Goal: Check status: Check status

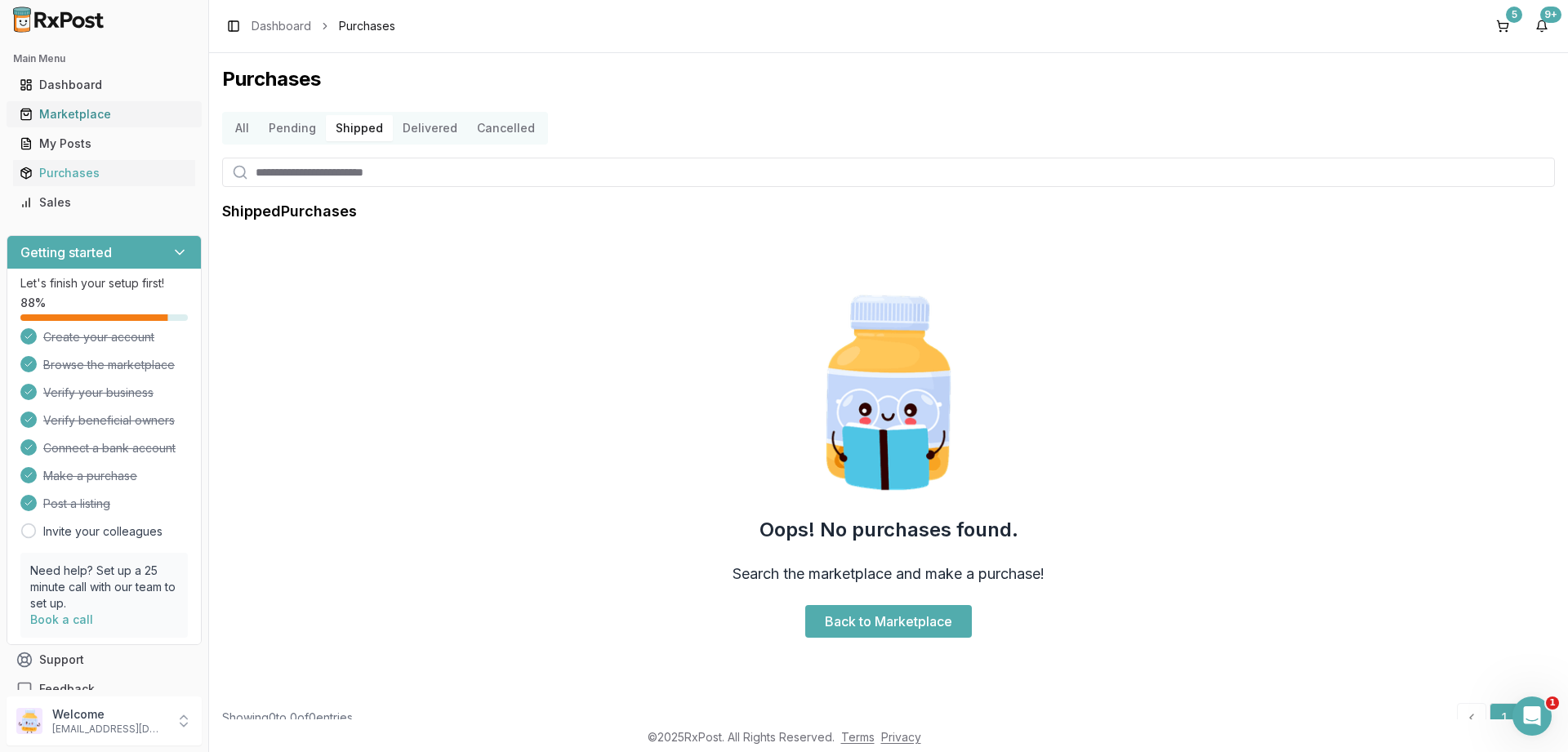
click at [94, 114] on div "Marketplace" at bounding box center [104, 115] width 169 height 17
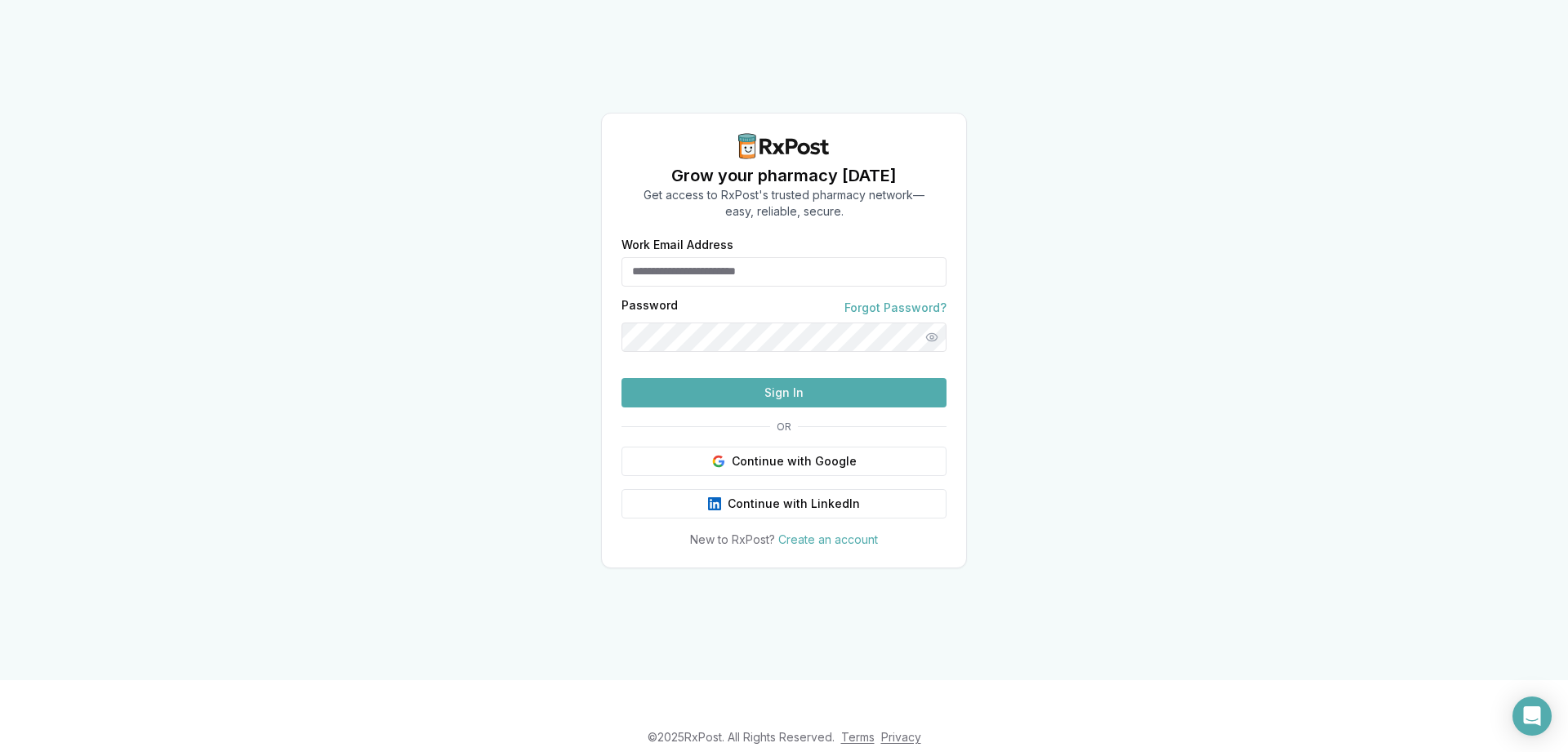
click at [791, 408] on button "Sign In" at bounding box center [784, 393] width 325 height 29
type input "**********"
click at [731, 408] on button "Sign In" at bounding box center [784, 393] width 325 height 29
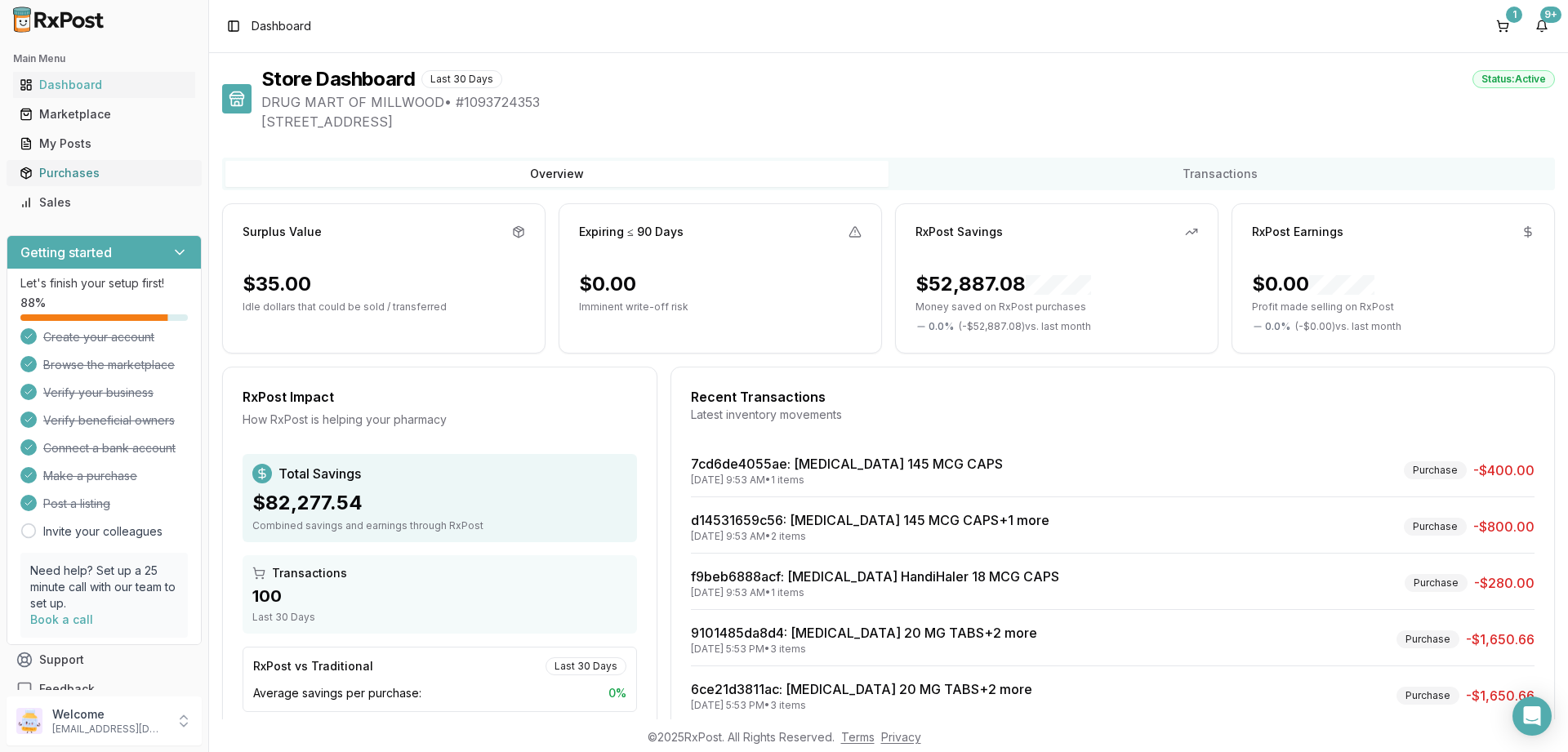
click at [54, 177] on div "Purchases" at bounding box center [104, 173] width 169 height 17
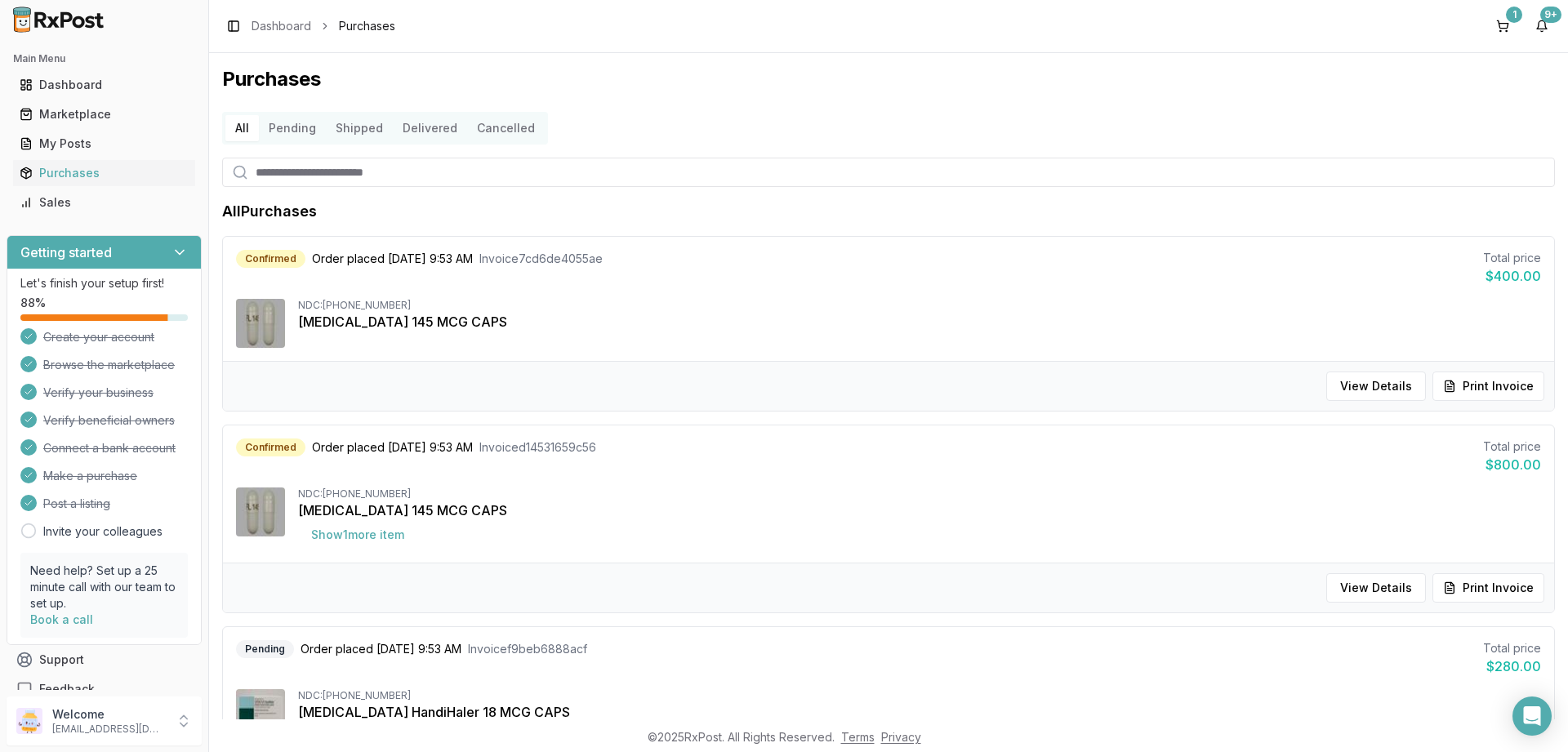
click at [366, 133] on button "Shipped" at bounding box center [359, 127] width 67 height 26
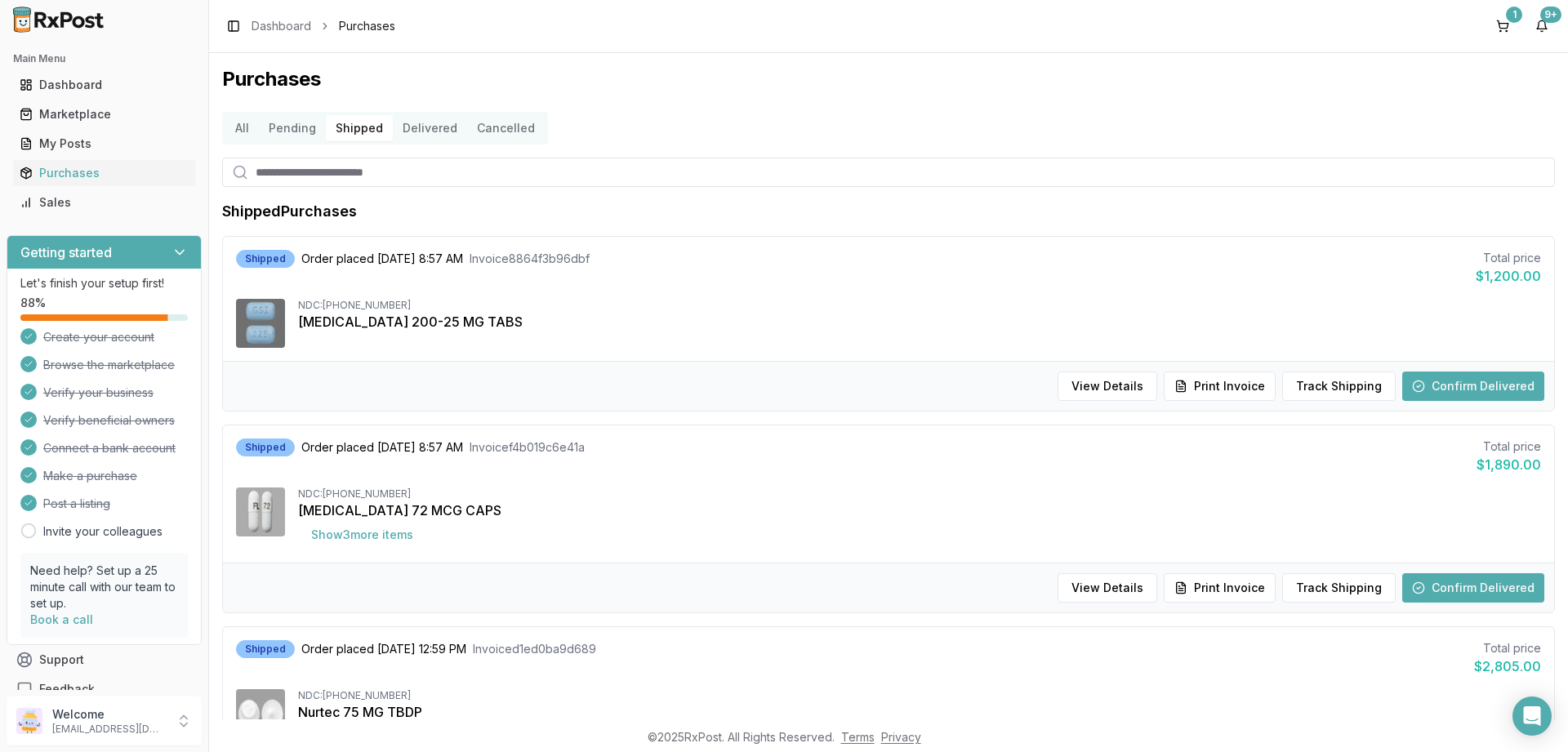
click at [402, 125] on button "Delivered" at bounding box center [429, 127] width 74 height 26
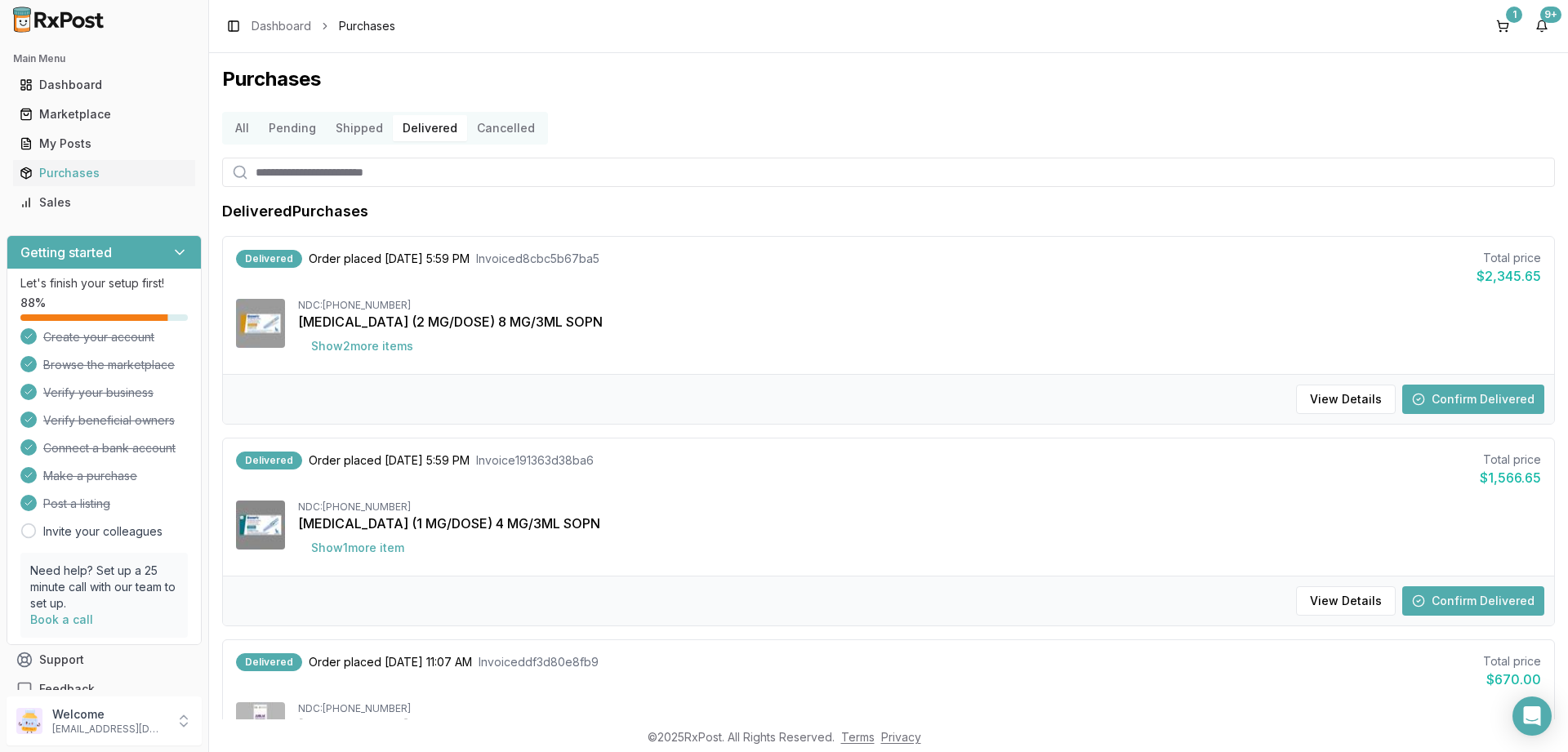
click at [1476, 397] on button "Confirm Delivered" at bounding box center [1473, 398] width 142 height 29
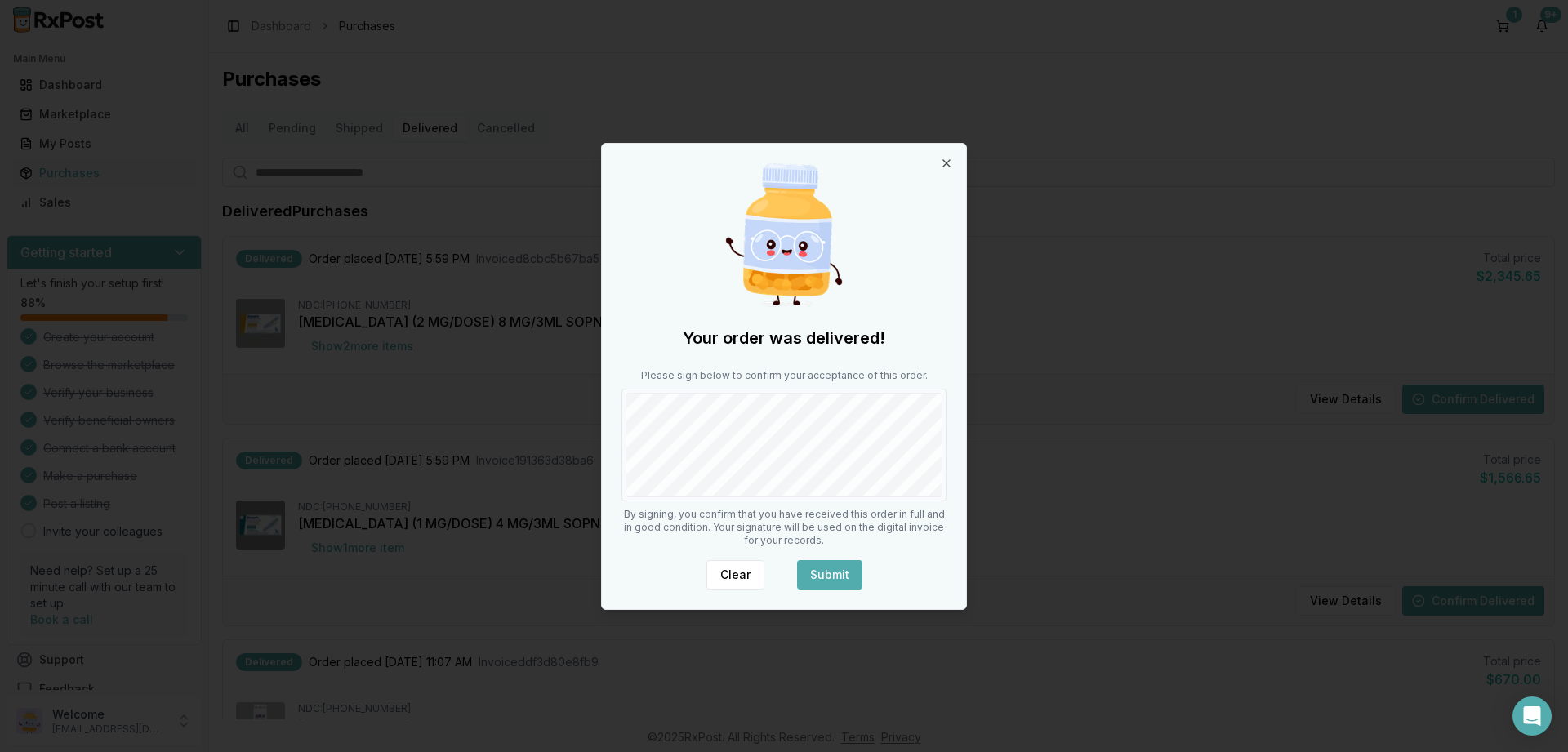
click at [846, 571] on button "Submit" at bounding box center [829, 574] width 66 height 29
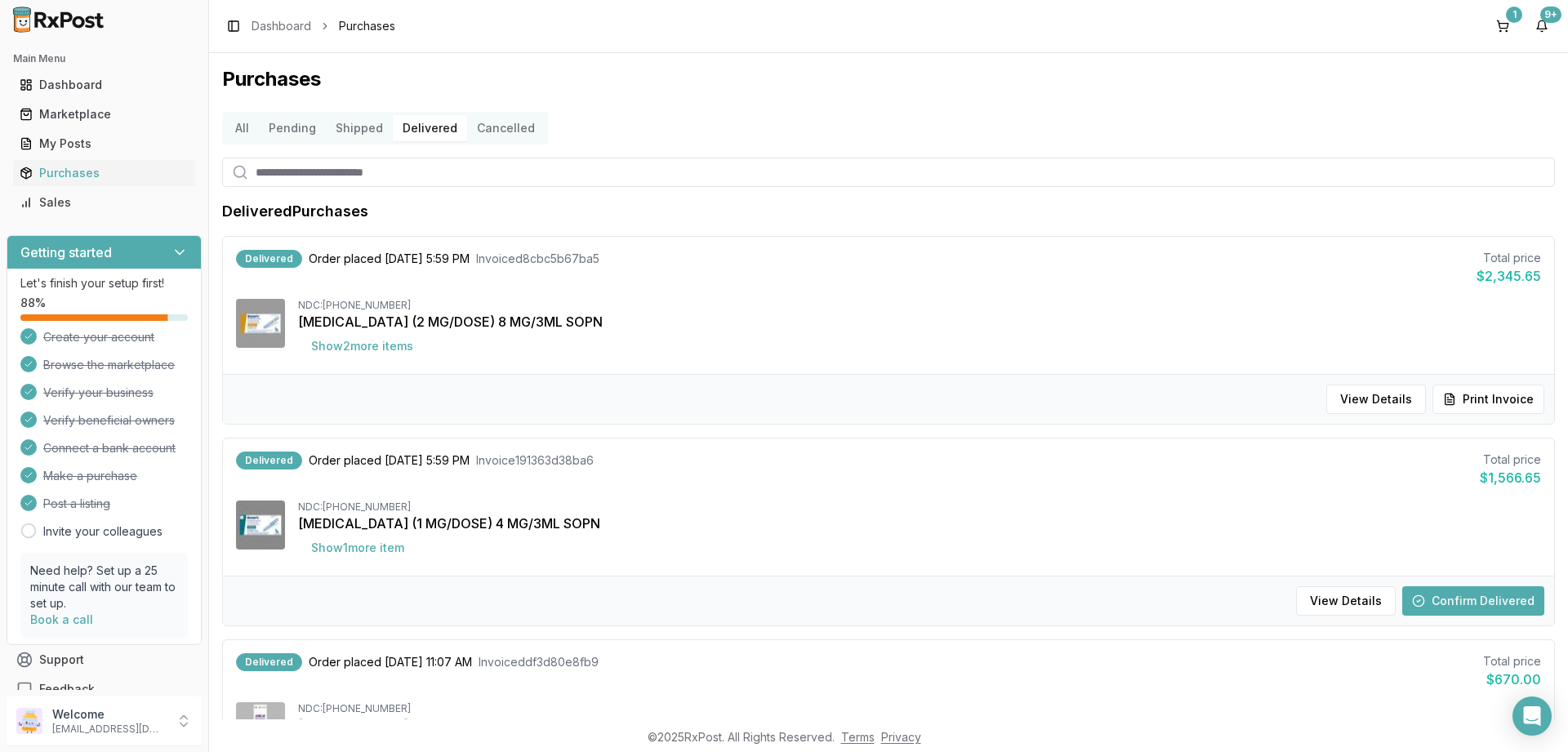
click at [359, 124] on button "Shipped" at bounding box center [359, 127] width 67 height 26
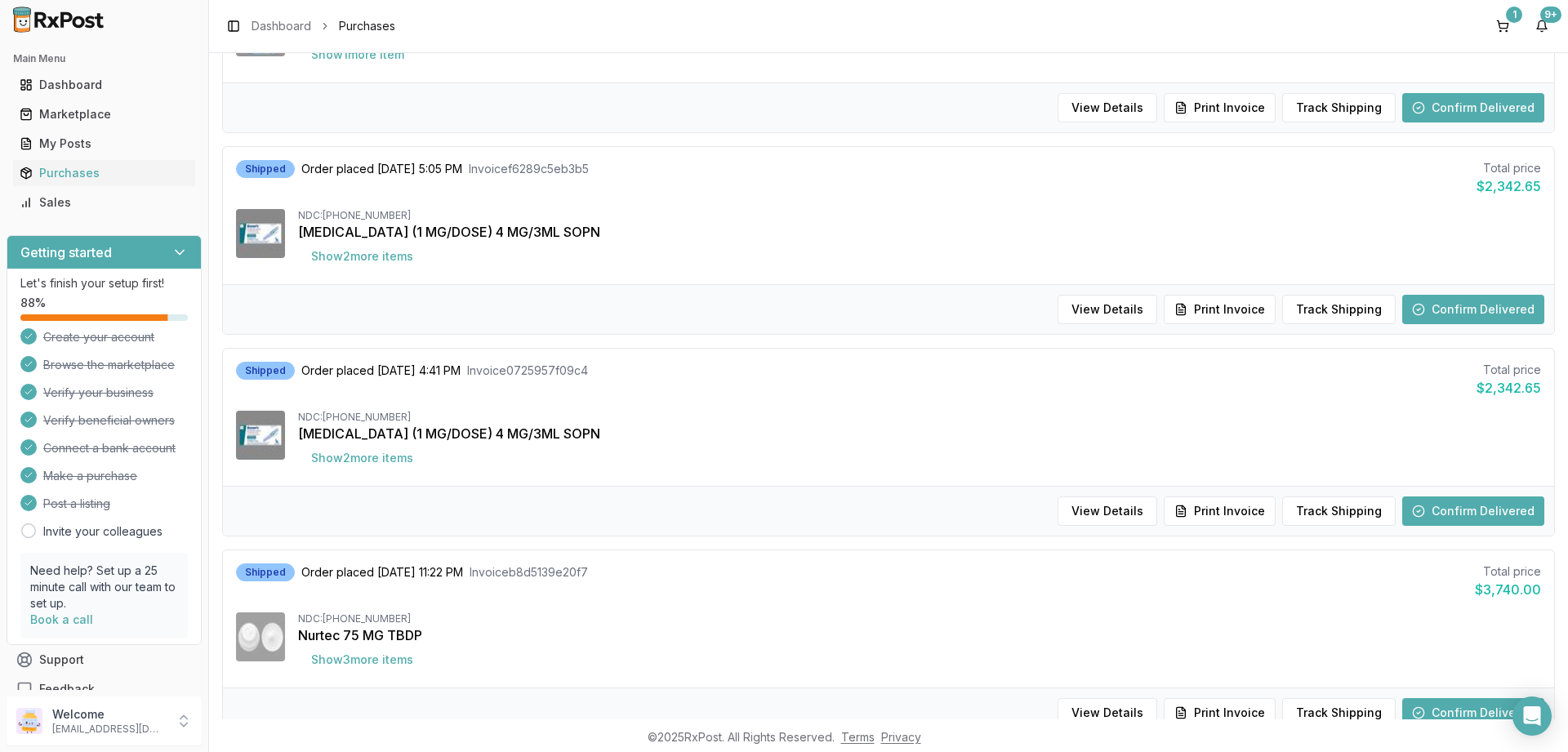
scroll to position [1374, 0]
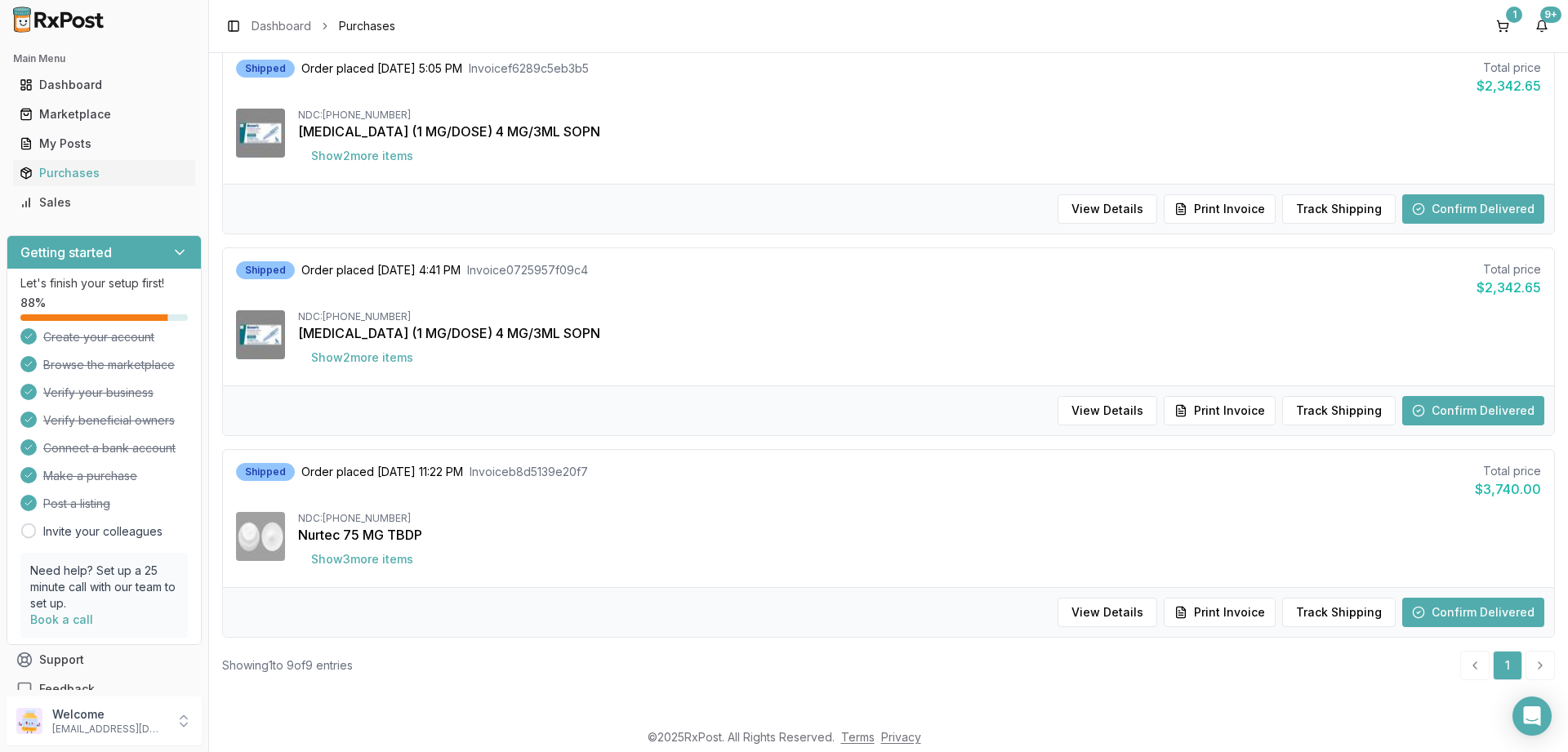
click at [1439, 611] on button "Confirm Delivered" at bounding box center [1473, 612] width 142 height 29
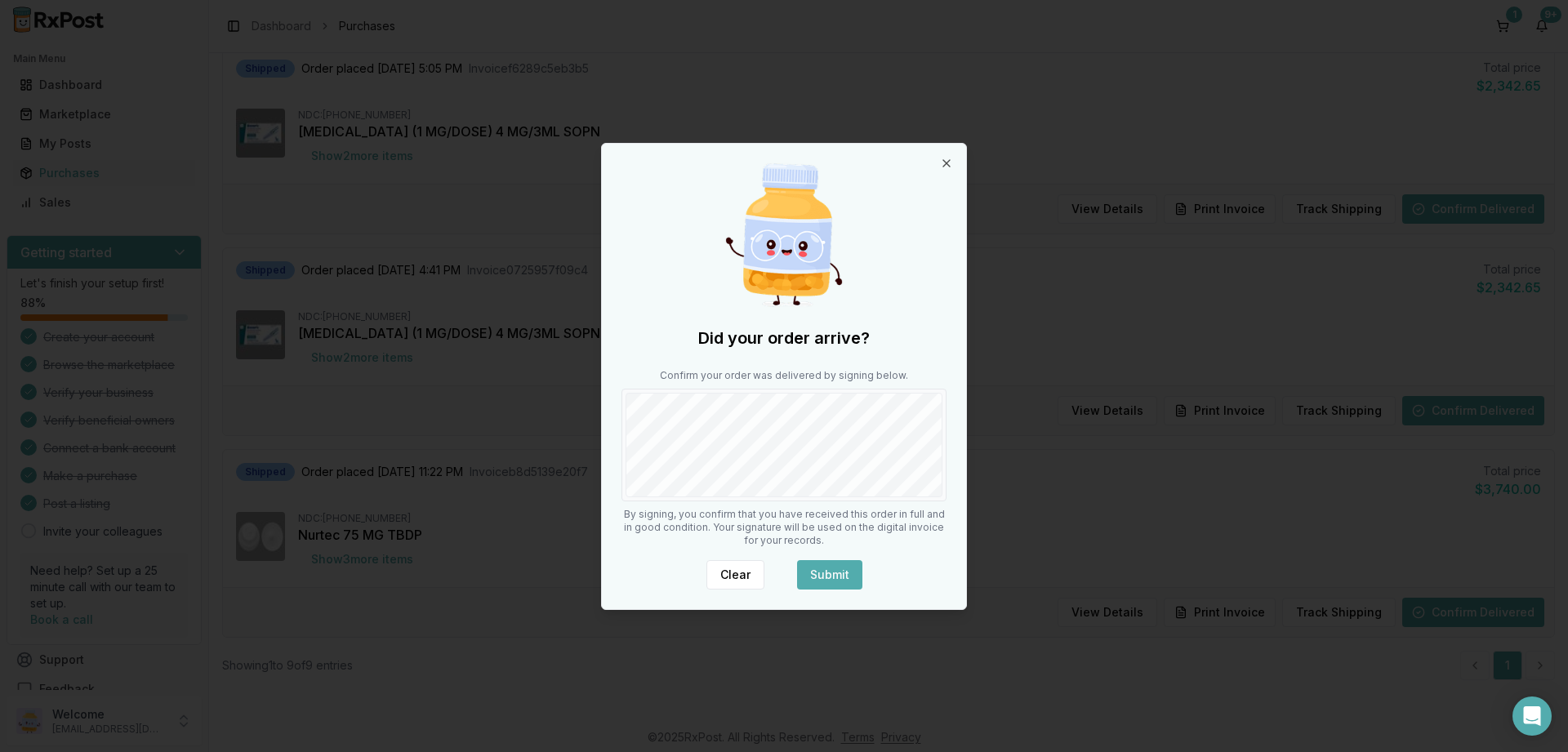
click at [830, 562] on button "Submit" at bounding box center [829, 574] width 66 height 29
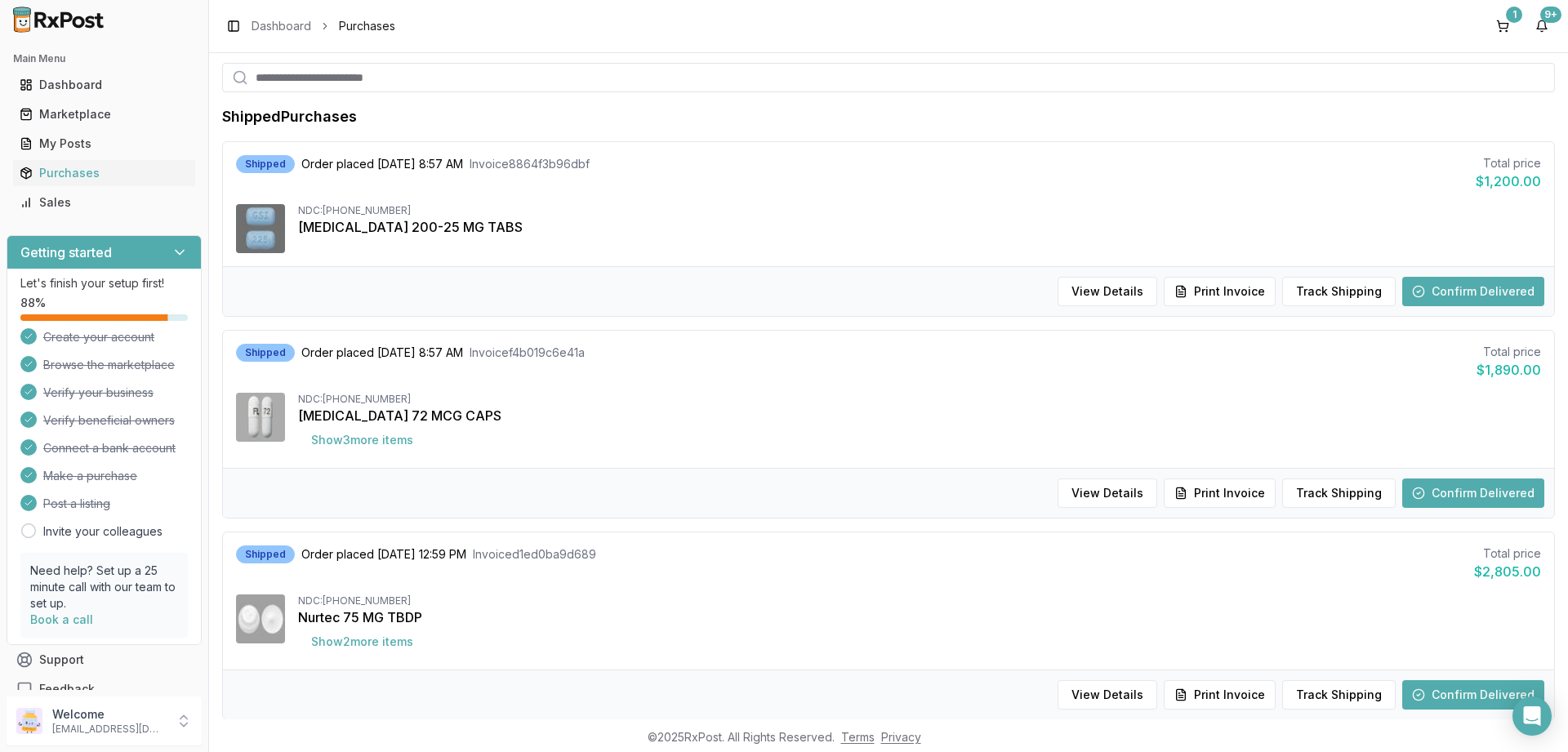
scroll to position [0, 0]
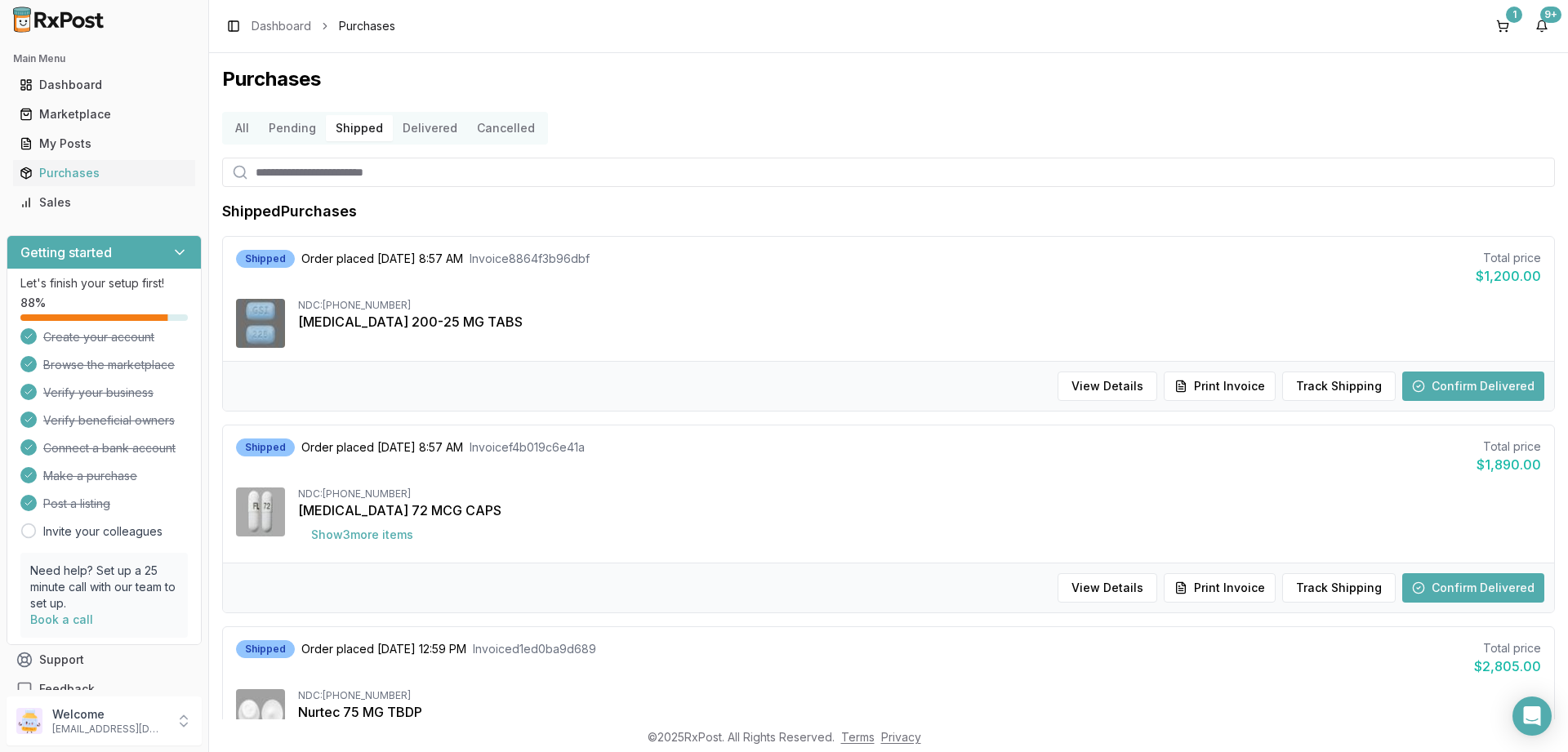
click at [431, 127] on button "Delivered" at bounding box center [429, 127] width 74 height 26
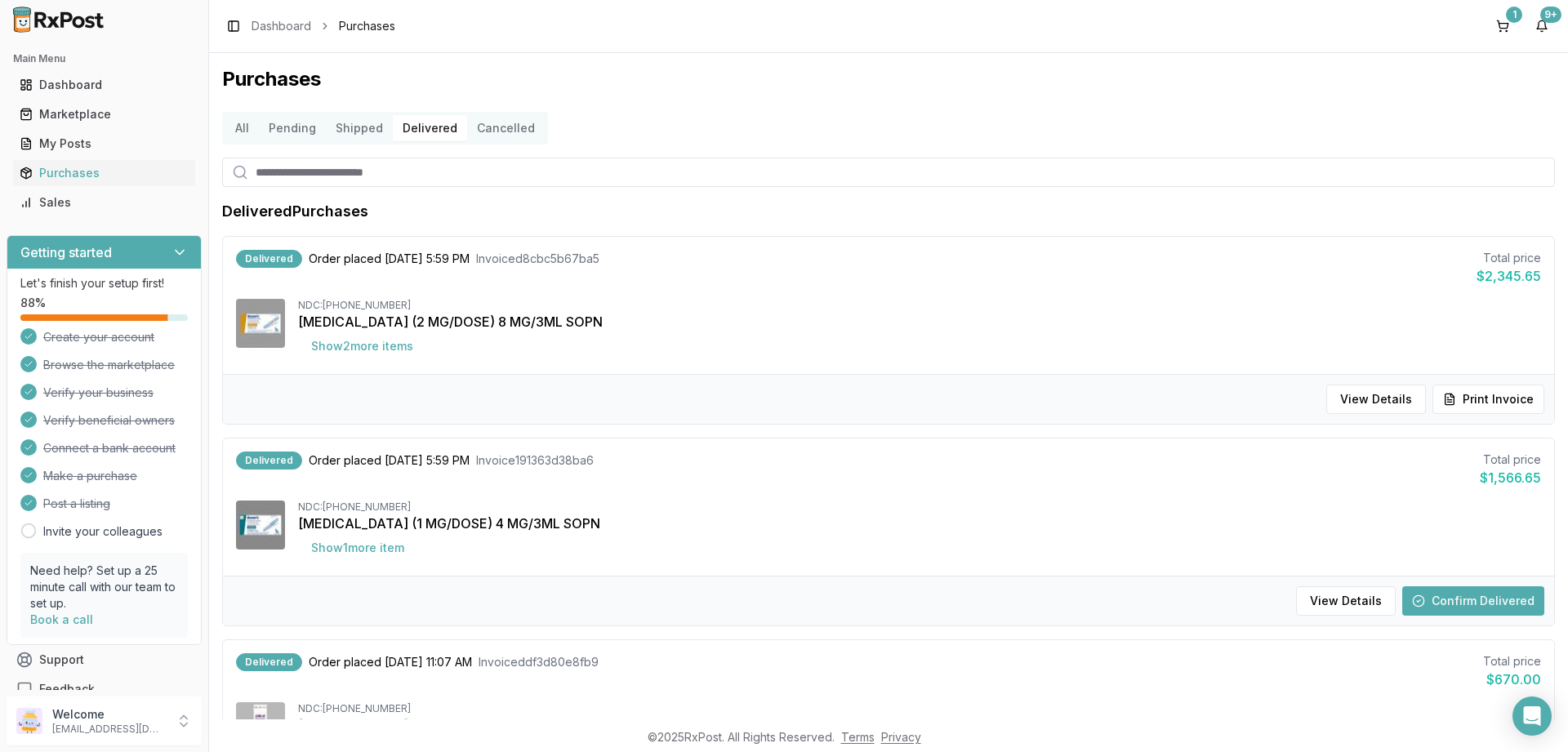
click at [1491, 604] on button "Confirm Delivered" at bounding box center [1473, 601] width 142 height 29
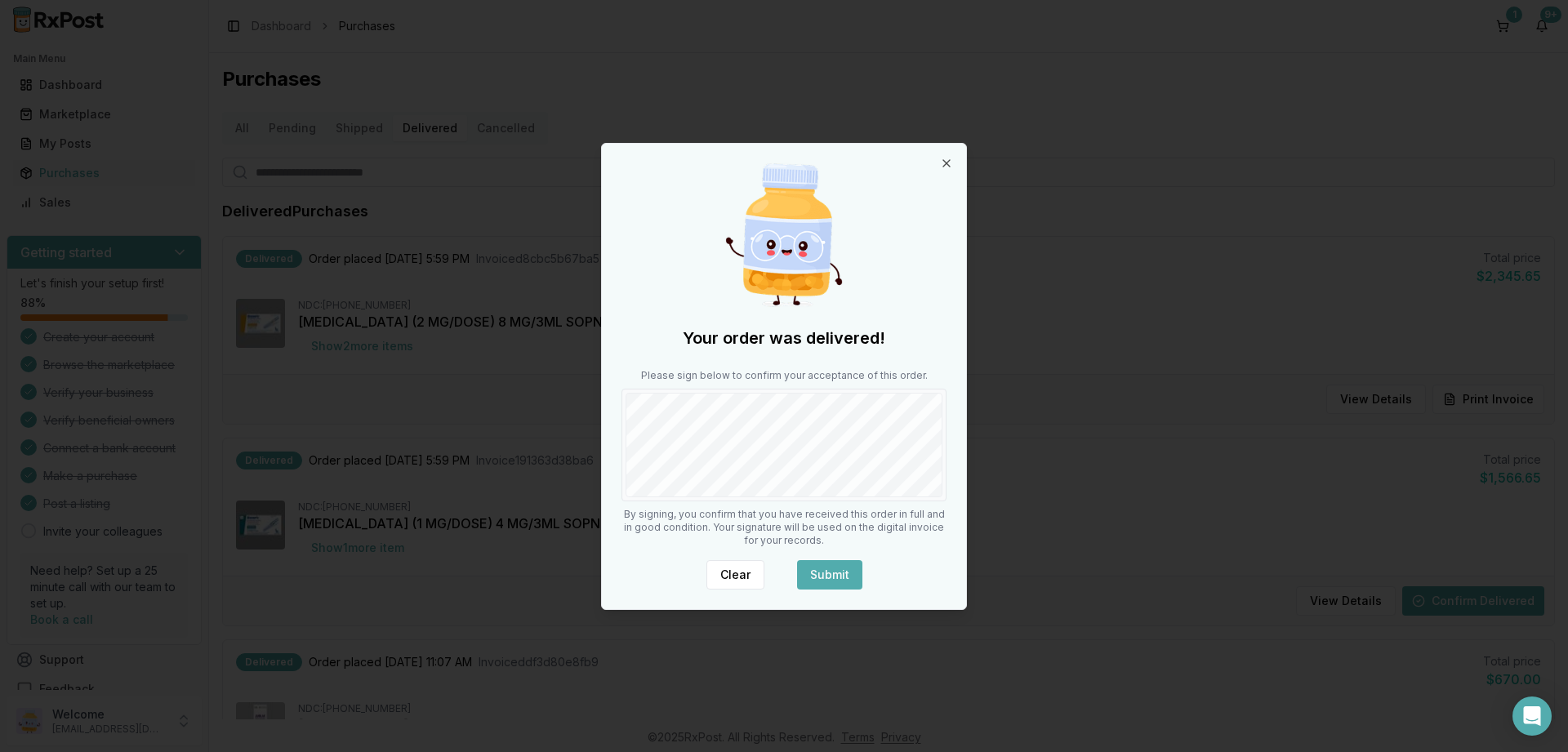
click at [843, 573] on button "Submit" at bounding box center [829, 574] width 66 height 29
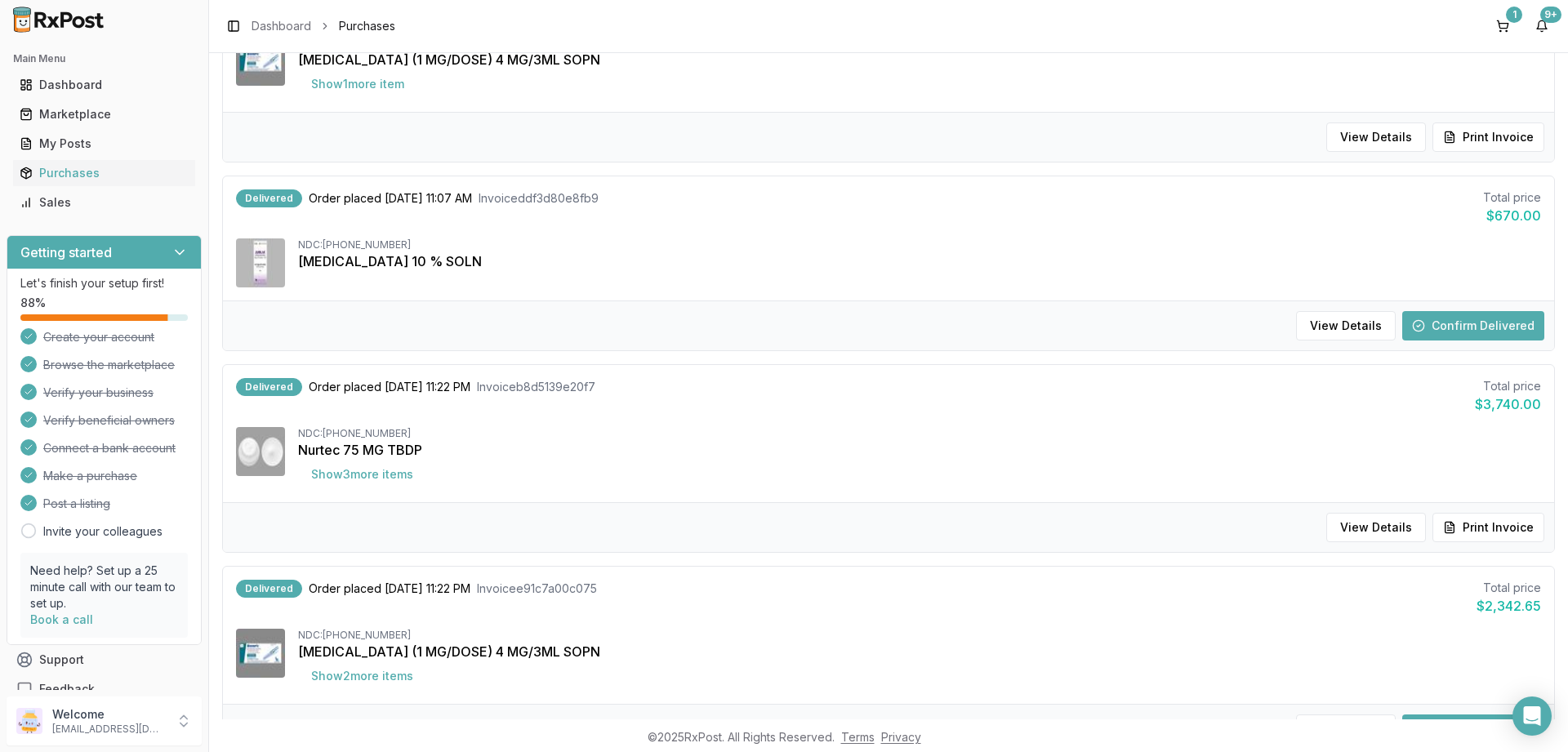
scroll to position [490, 0]
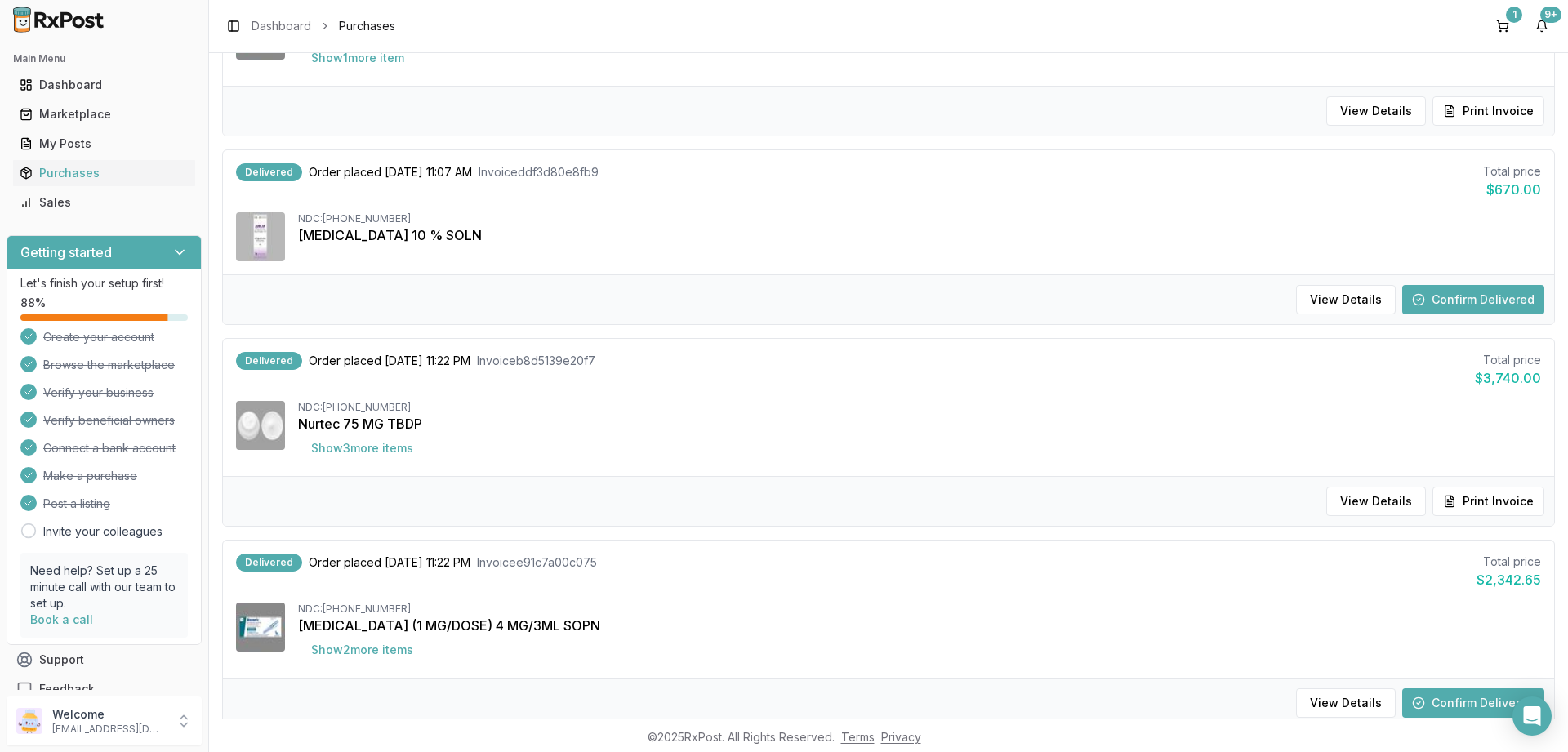
click at [1457, 696] on button "Confirm Delivered" at bounding box center [1473, 703] width 142 height 29
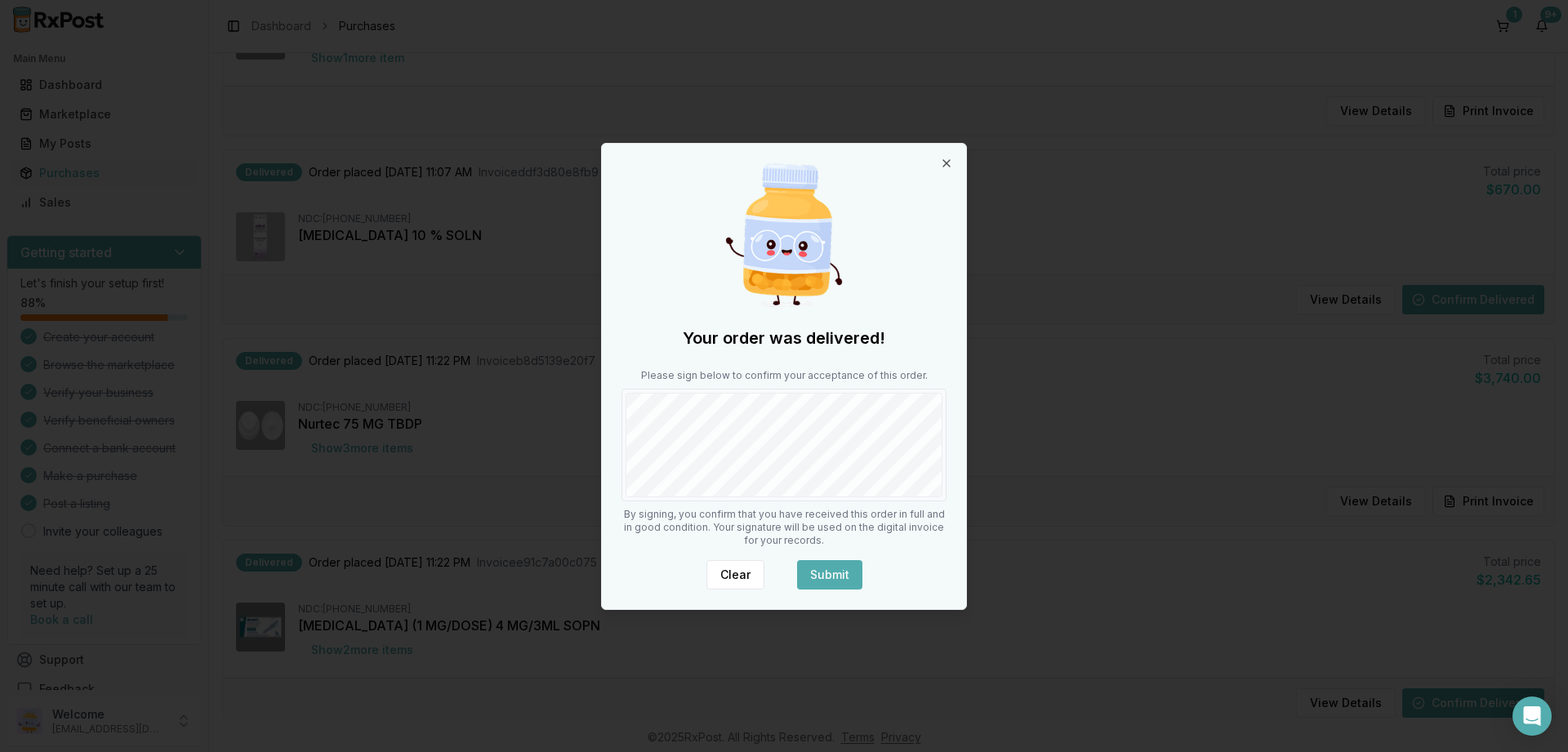
click at [858, 579] on button "Submit" at bounding box center [829, 574] width 66 height 29
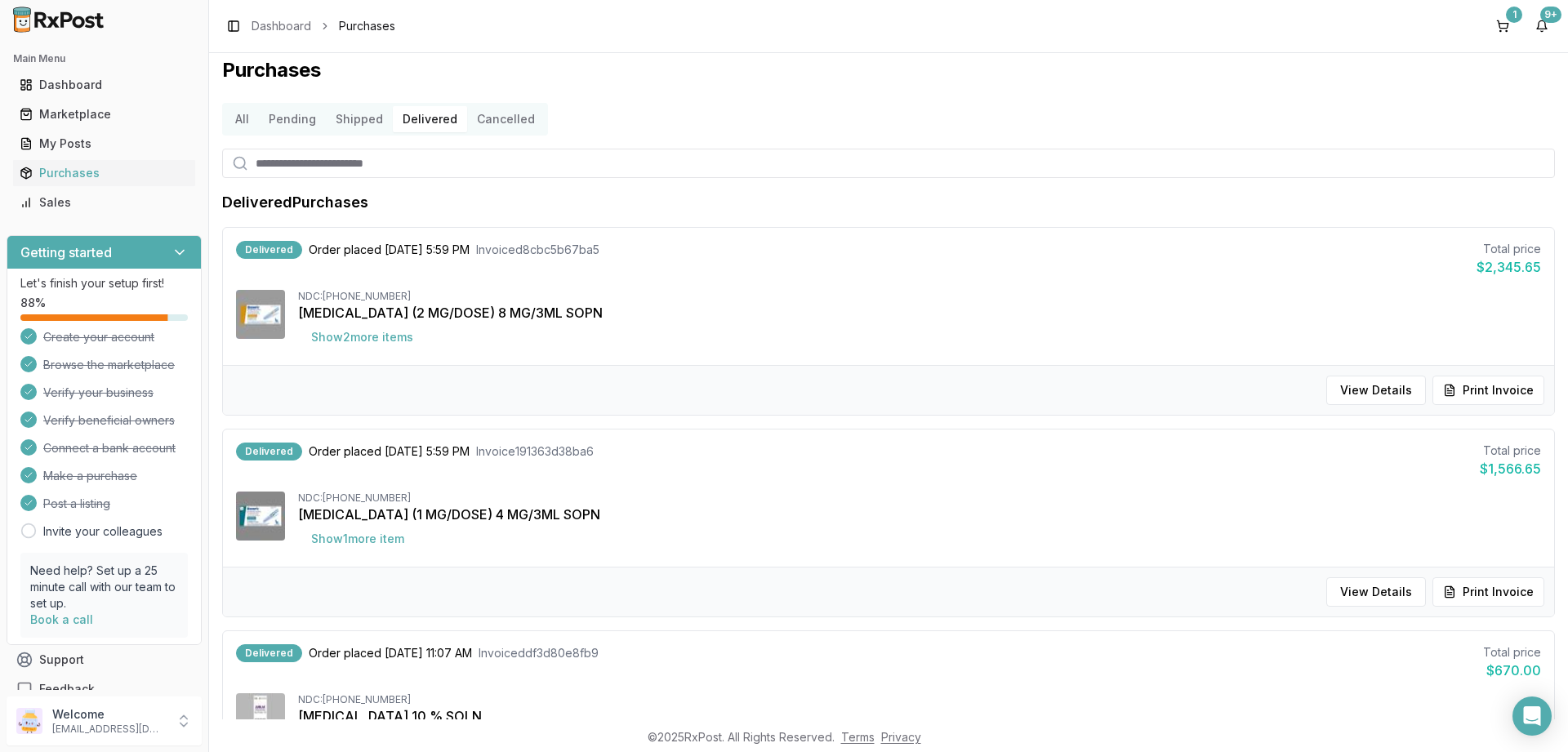
scroll to position [0, 0]
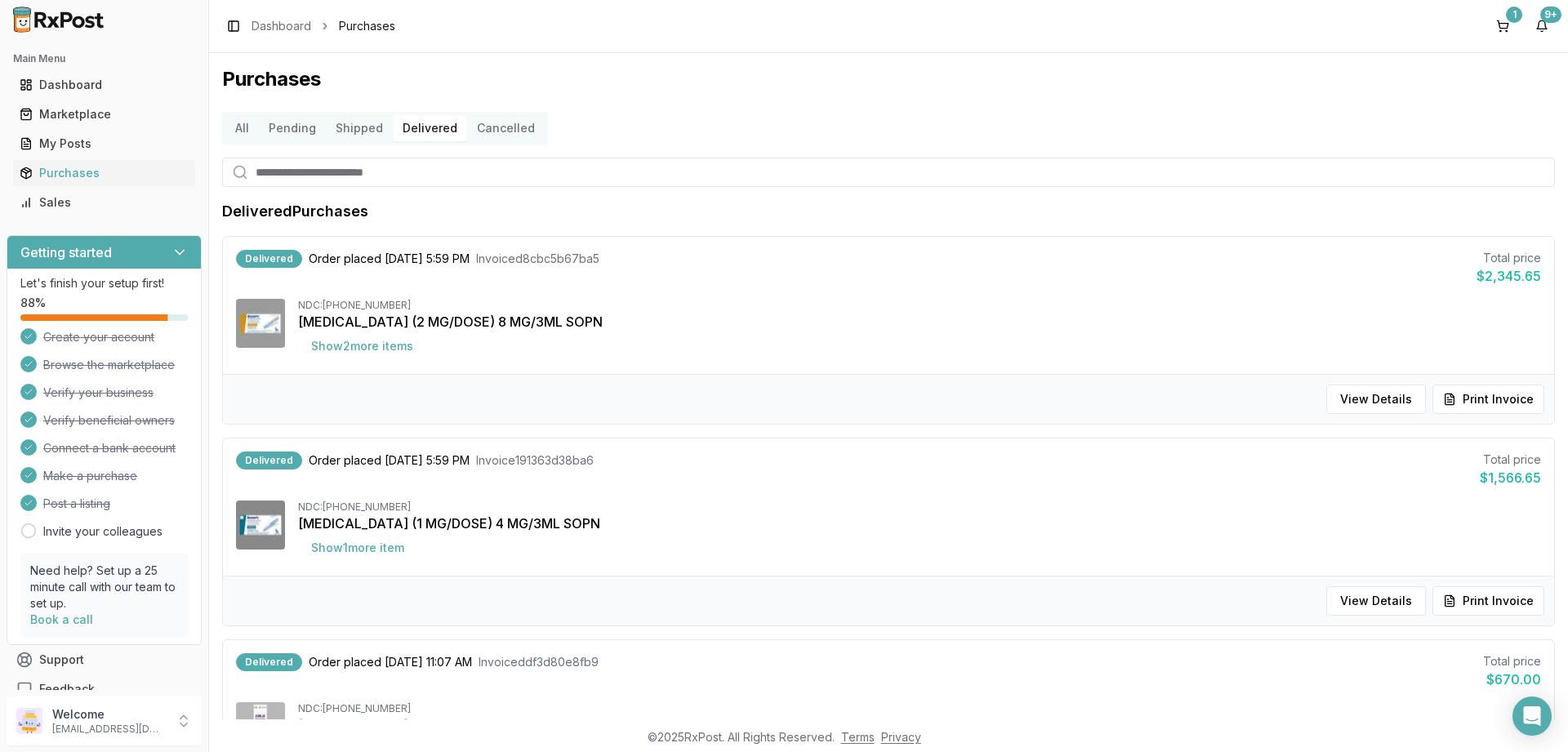
click at [357, 130] on button "Shipped" at bounding box center [359, 127] width 67 height 26
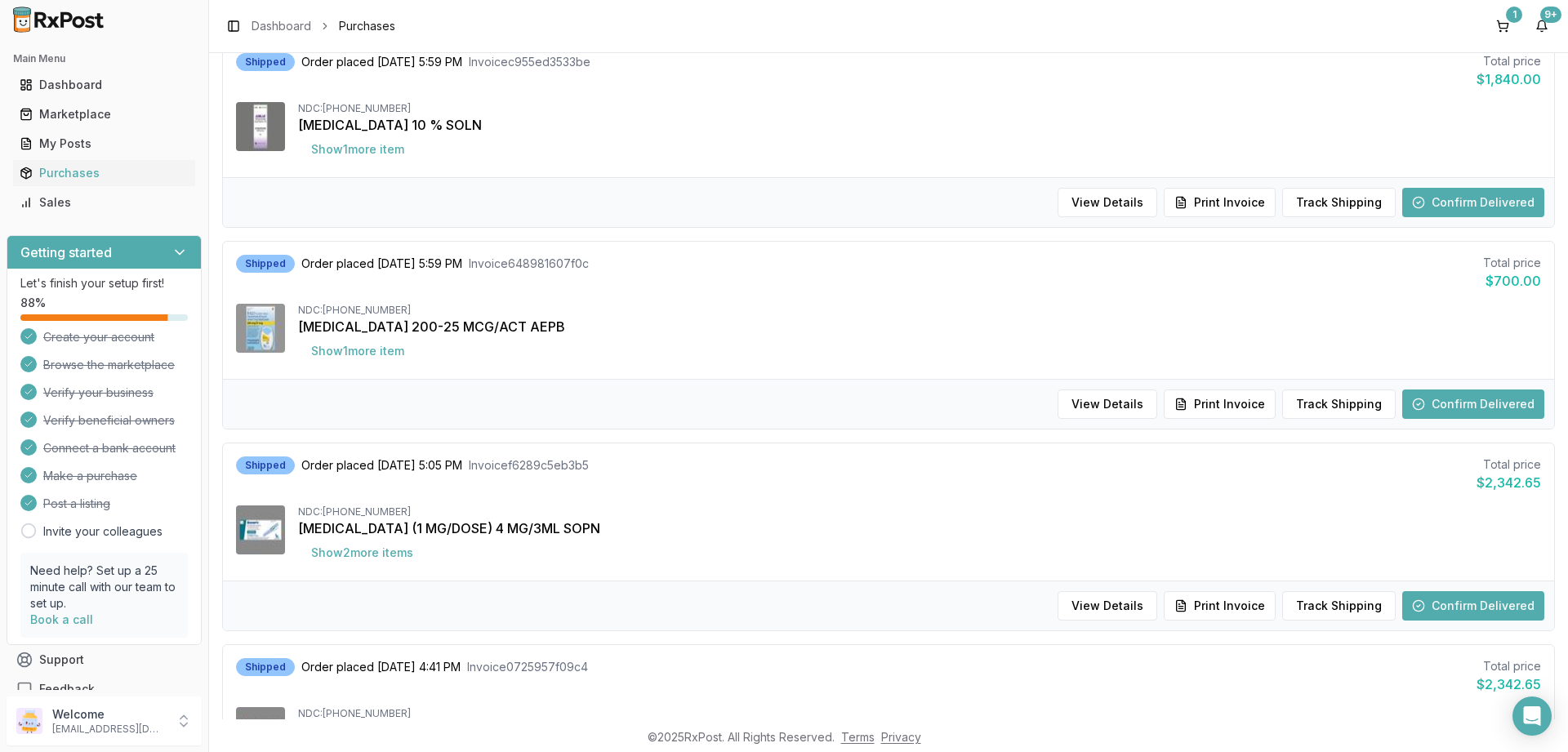
scroll to position [980, 0]
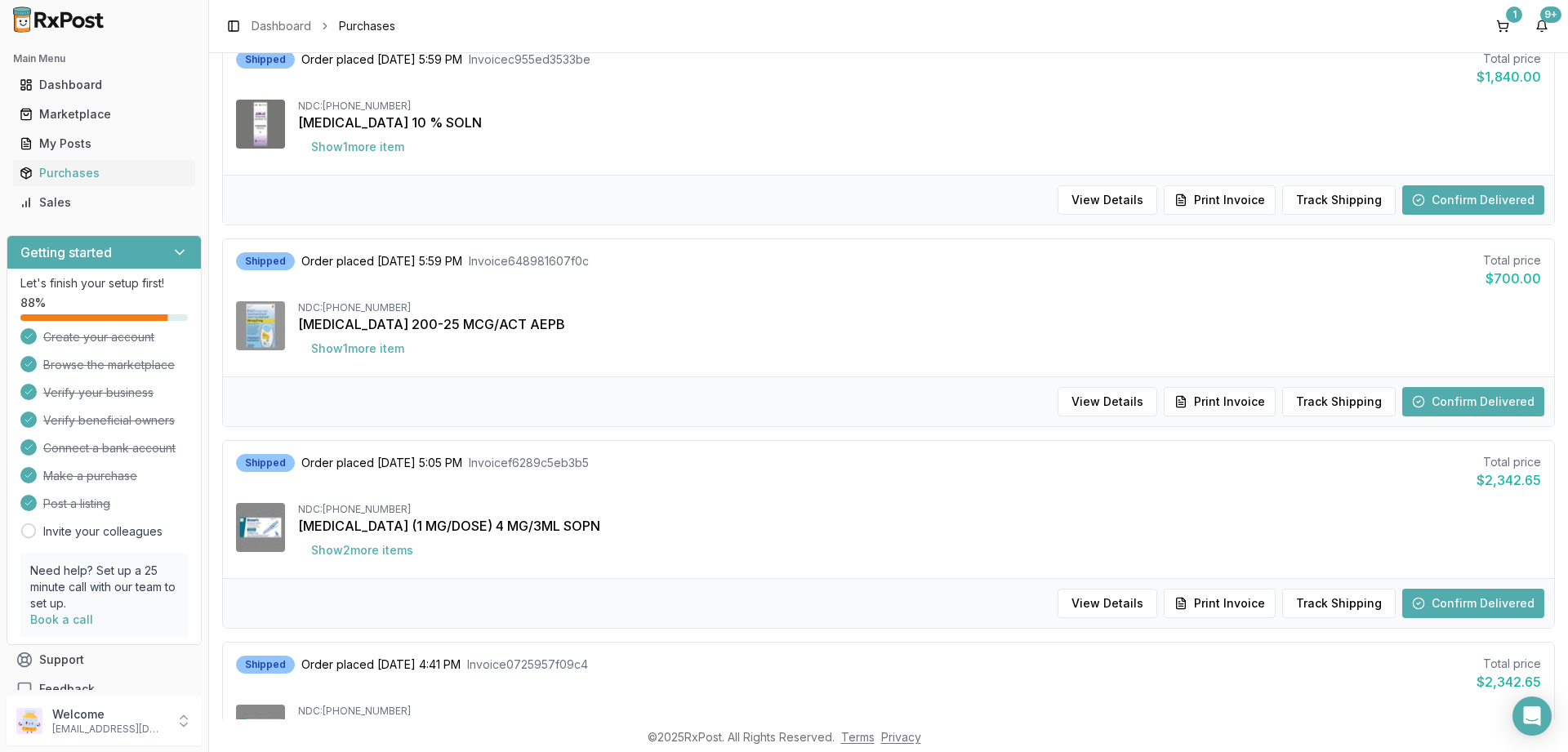
click at [1479, 597] on button "Confirm Delivered" at bounding box center [1473, 603] width 142 height 29
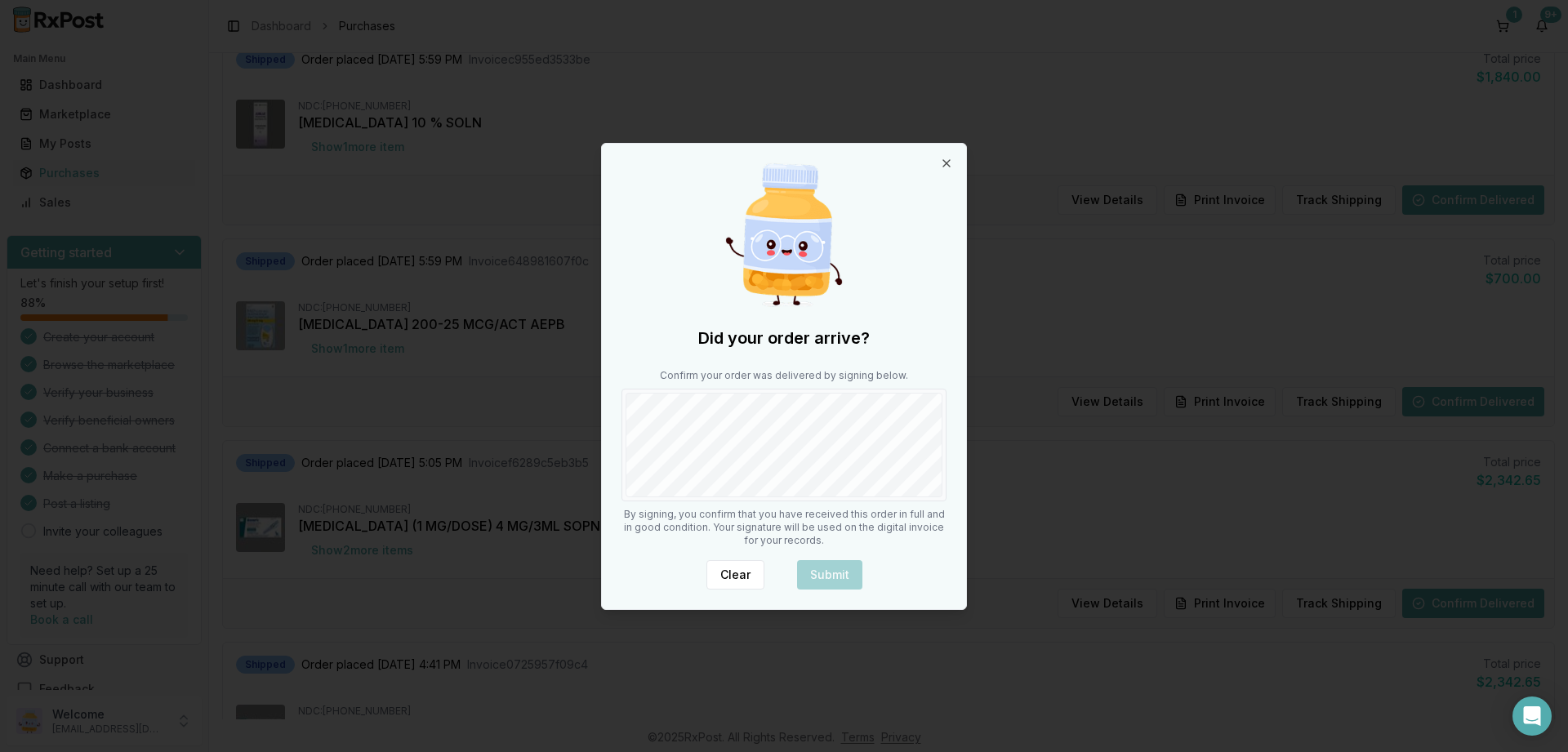
click at [804, 533] on div "Did your order arrive? Confirm your order was delivered by signing below. By si…" at bounding box center [784, 377] width 364 height 466
click at [835, 576] on button "Submit" at bounding box center [829, 574] width 66 height 29
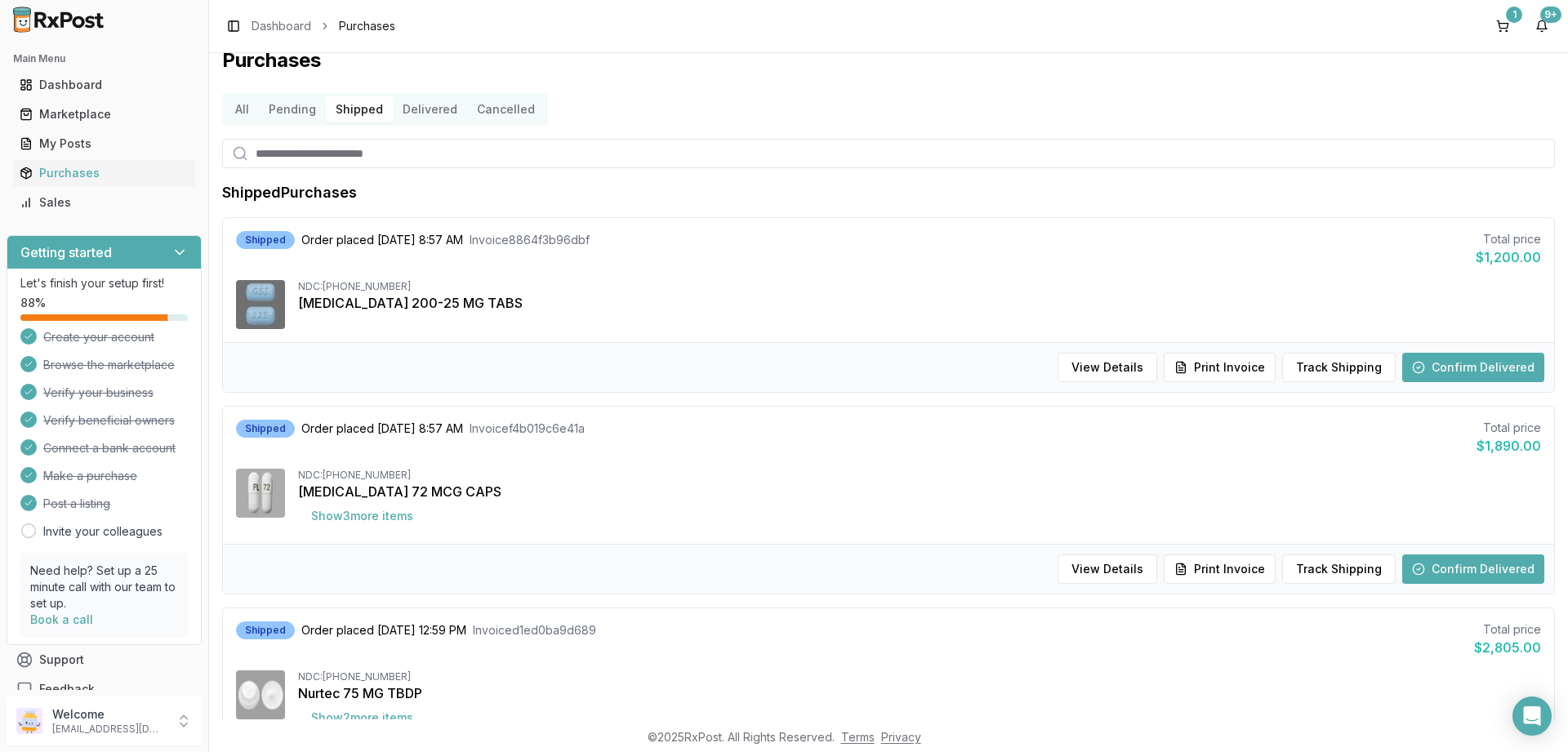
scroll to position [0, 0]
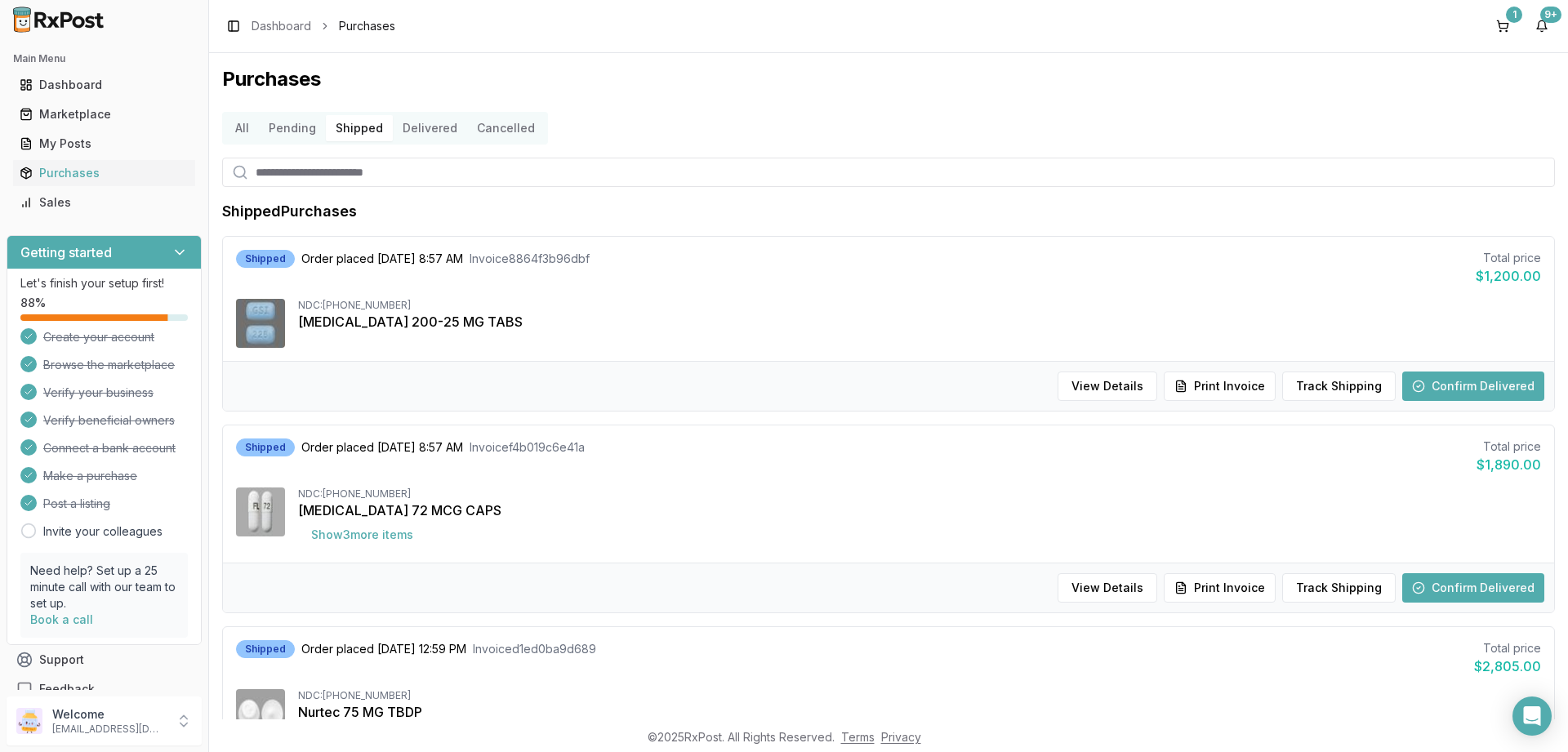
click at [436, 117] on button "Delivered" at bounding box center [429, 127] width 74 height 26
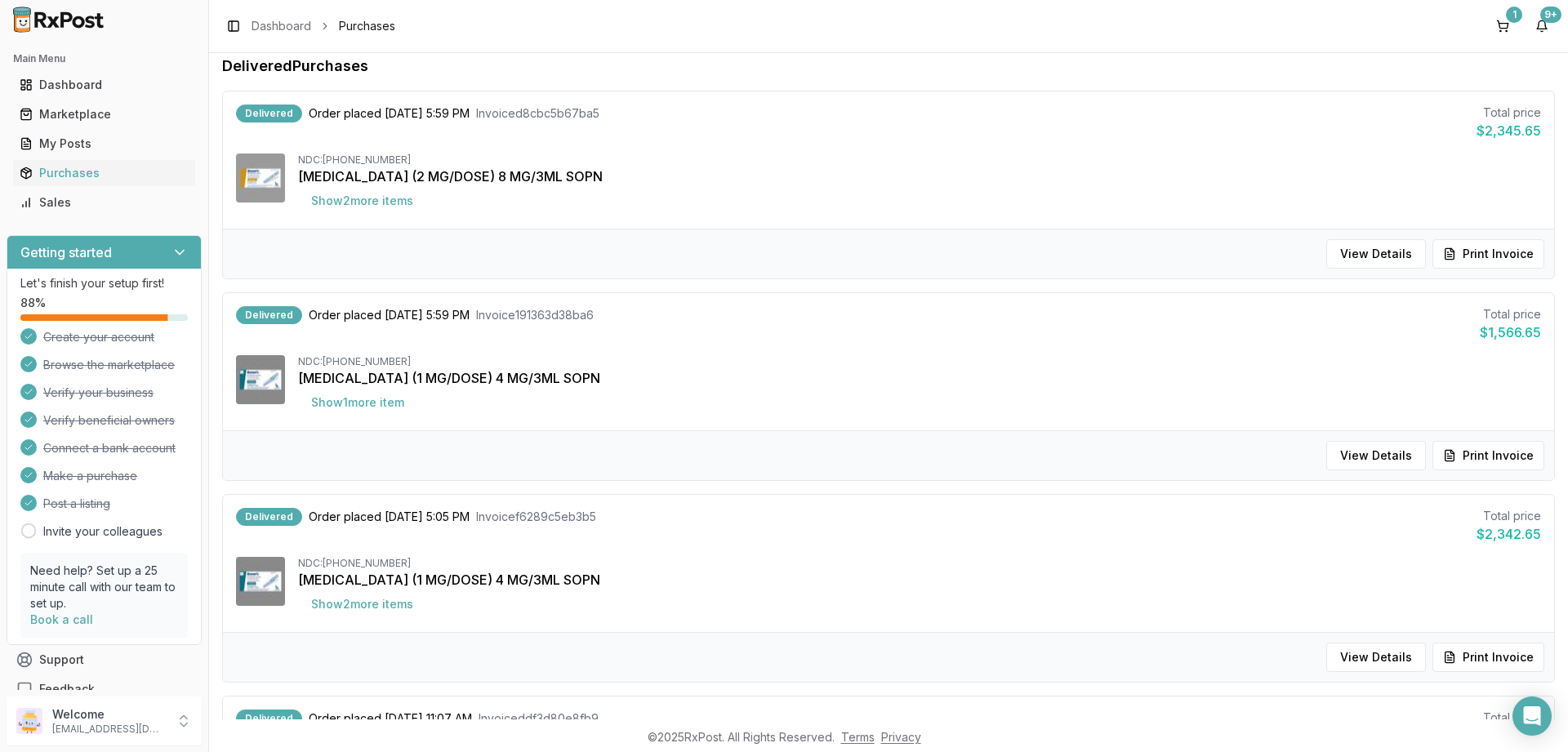
scroll to position [392, 0]
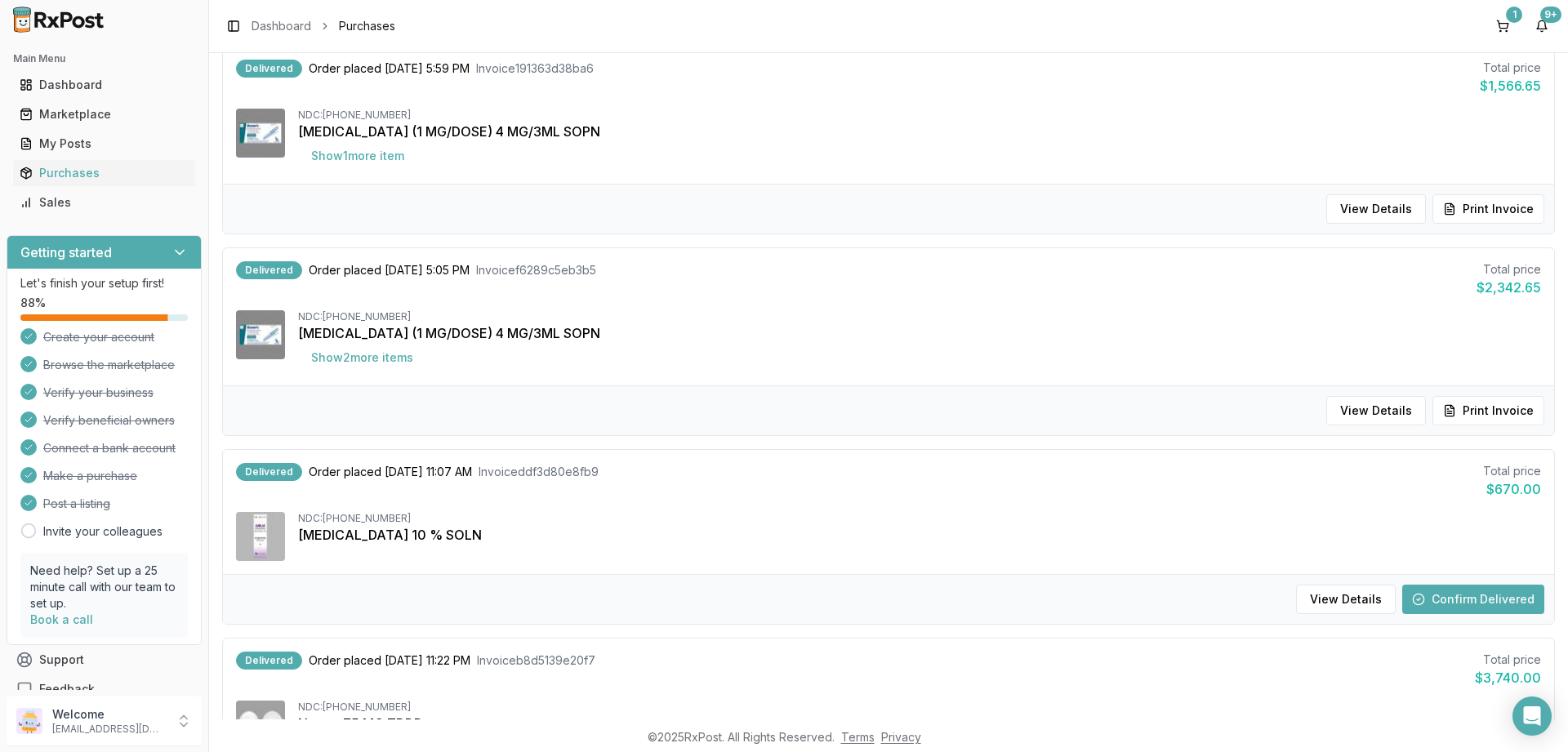
click at [1457, 589] on button "Confirm Delivered" at bounding box center [1473, 599] width 142 height 29
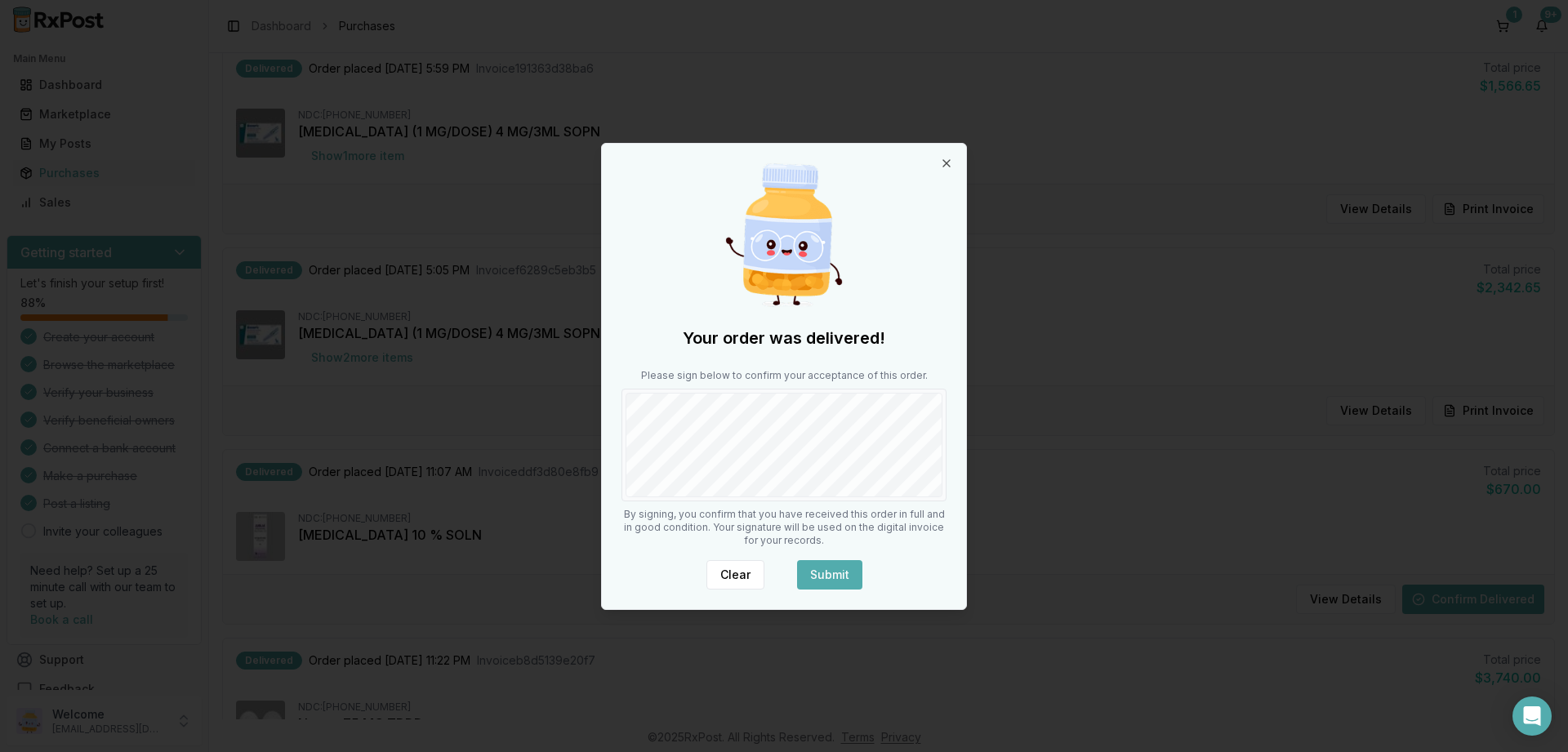
click at [839, 571] on button "Submit" at bounding box center [829, 574] width 66 height 29
